Goal: Information Seeking & Learning: Learn about a topic

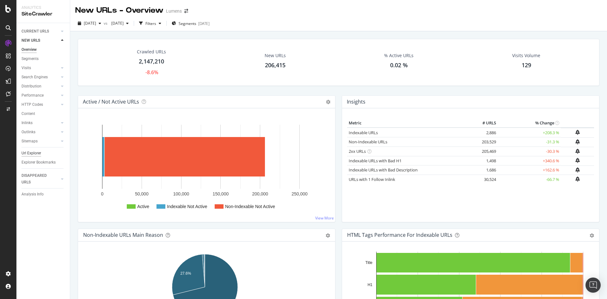
click at [31, 151] on div "Url Explorer" at bounding box center [32, 153] width 20 height 7
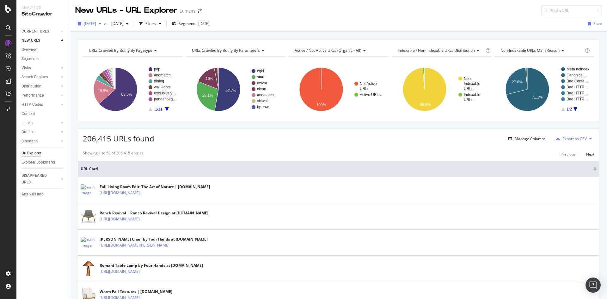
click at [96, 25] on span "[DATE]" at bounding box center [90, 23] width 12 height 5
click at [252, 30] on div "[DATE] vs [DATE] Filters Segments [DATE] Save" at bounding box center [338, 25] width 537 height 13
click at [8, 45] on icon at bounding box center [8, 43] width 6 height 6
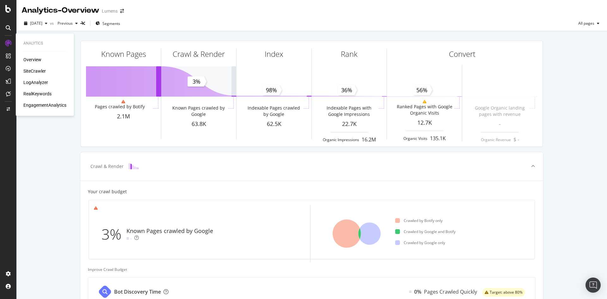
click at [41, 84] on div "LogAnalyzer" at bounding box center [35, 82] width 25 height 6
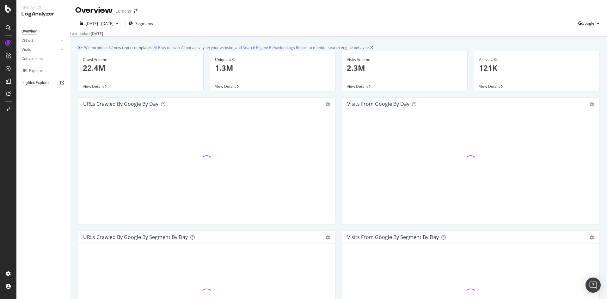
click at [58, 166] on div "Overview Crawls Daily Distribution Segments Distribution HTTP Codes Resources V…" at bounding box center [42, 161] width 53 height 276
click at [43, 85] on div "Logfiles Explorer" at bounding box center [36, 83] width 28 height 7
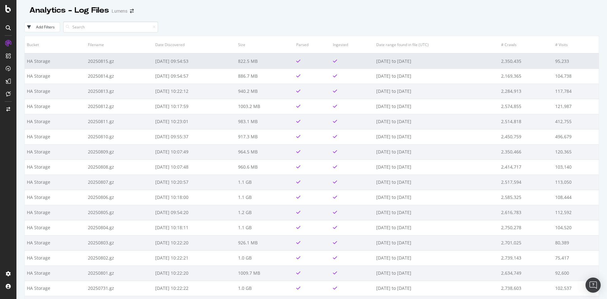
click at [268, 58] on td "822.5 MB" at bounding box center [265, 60] width 58 height 15
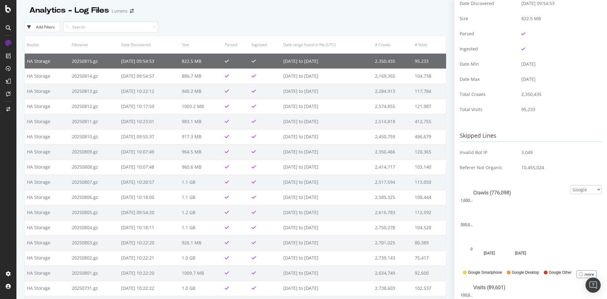
scroll to position [89, 0]
click at [580, 190] on select "Google Bing OpenAI Other AI Bots" at bounding box center [586, 189] width 32 height 9
select select "bing"
click at [570, 191] on select "Google Bing OpenAI Other AI Bots" at bounding box center [586, 189] width 32 height 9
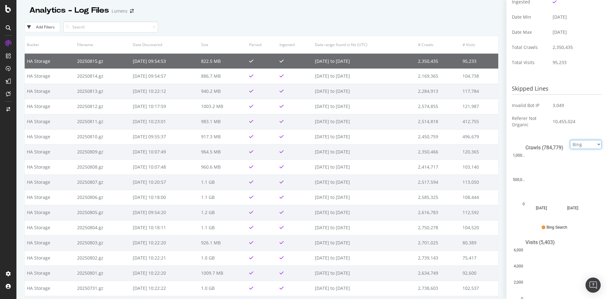
scroll to position [190, 0]
